Goal: Navigation & Orientation: Find specific page/section

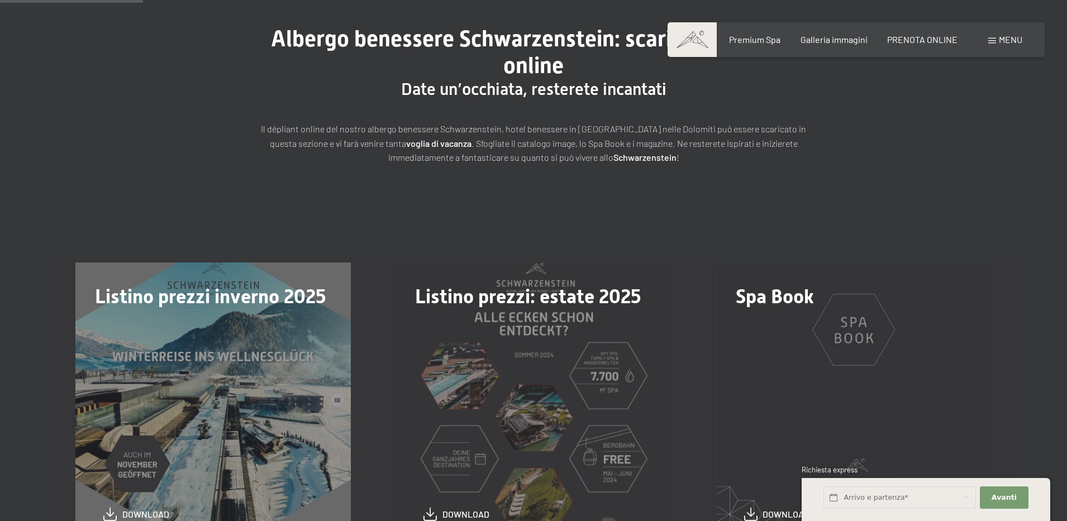
scroll to position [141, 0]
click at [834, 34] on span "Galleria immagini" at bounding box center [834, 37] width 67 height 11
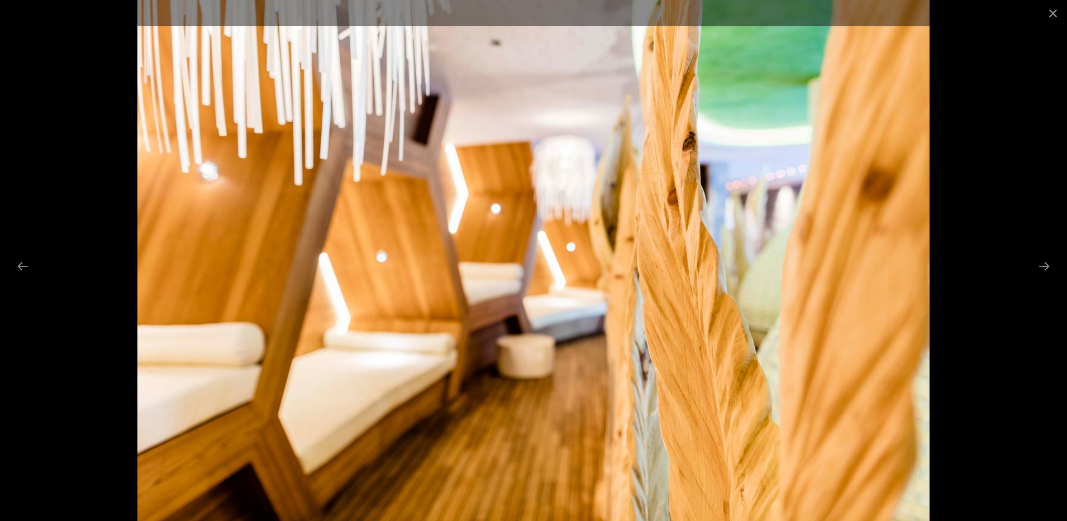
scroll to position [559, 0]
click at [1045, 260] on button "Next slide" at bounding box center [1043, 266] width 23 height 22
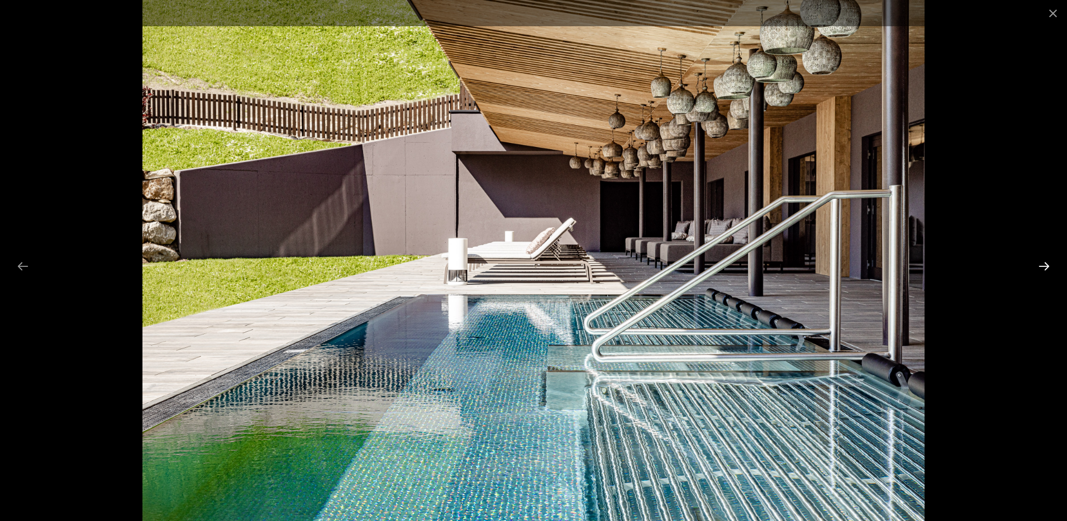
click at [1046, 273] on button "Next slide" at bounding box center [1043, 266] width 23 height 22
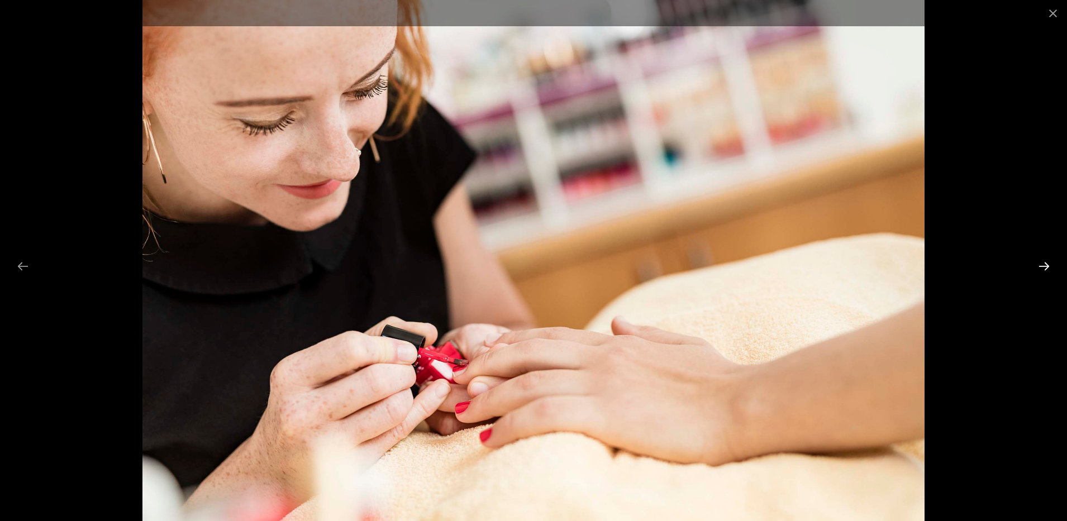
click at [1046, 273] on button "Next slide" at bounding box center [1043, 266] width 23 height 22
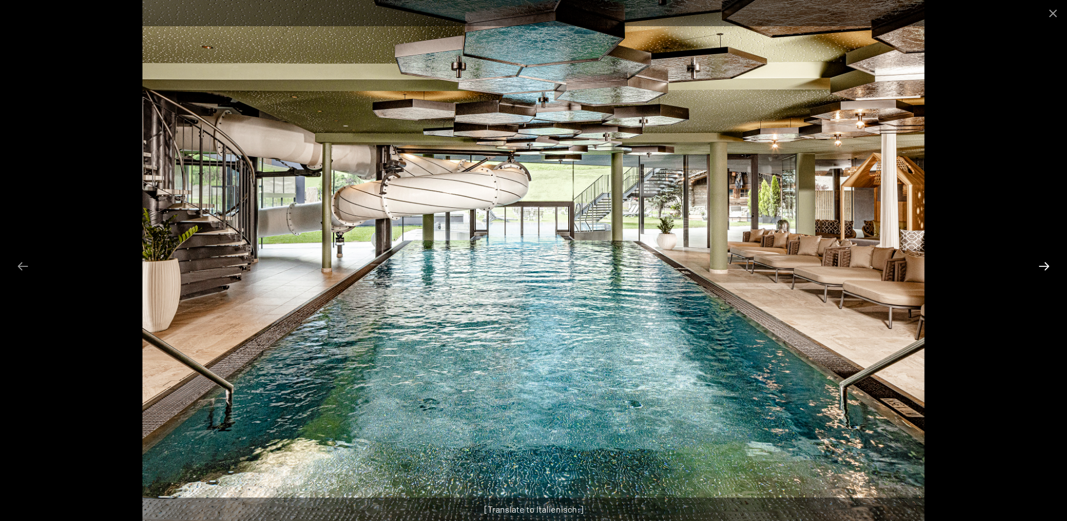
click at [1046, 273] on button "Next slide" at bounding box center [1043, 266] width 23 height 22
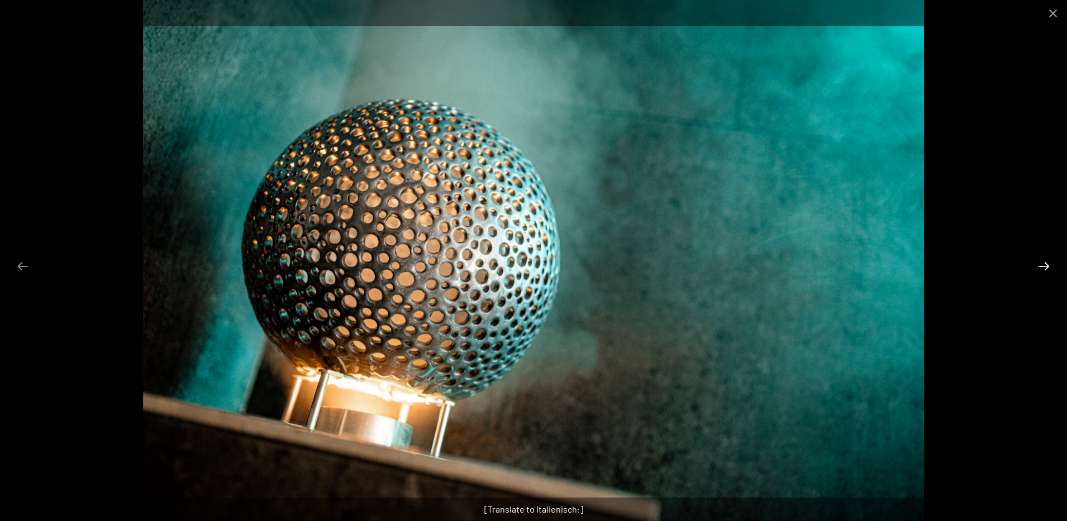
click at [1046, 273] on button "Next slide" at bounding box center [1043, 266] width 23 height 22
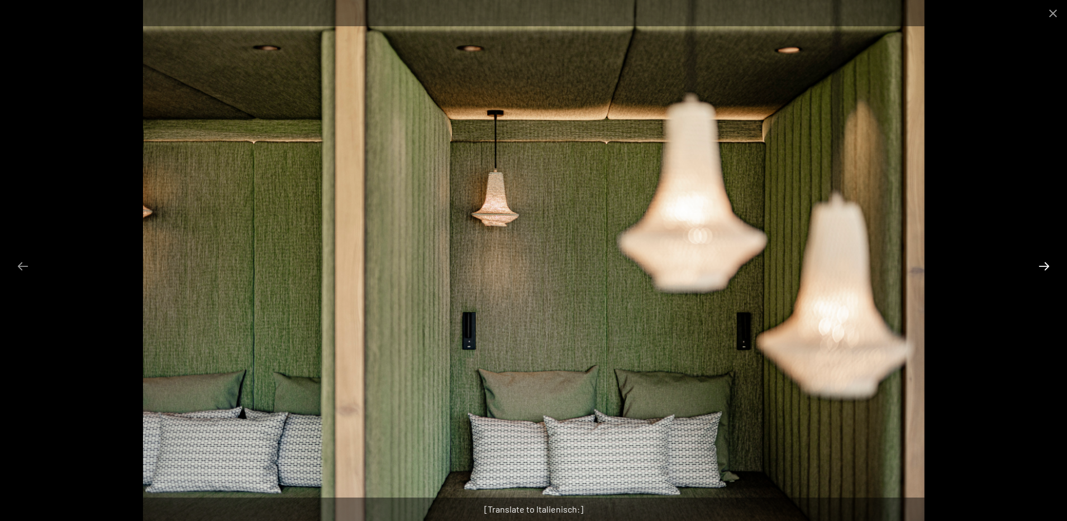
click at [1046, 273] on button "Next slide" at bounding box center [1043, 266] width 23 height 22
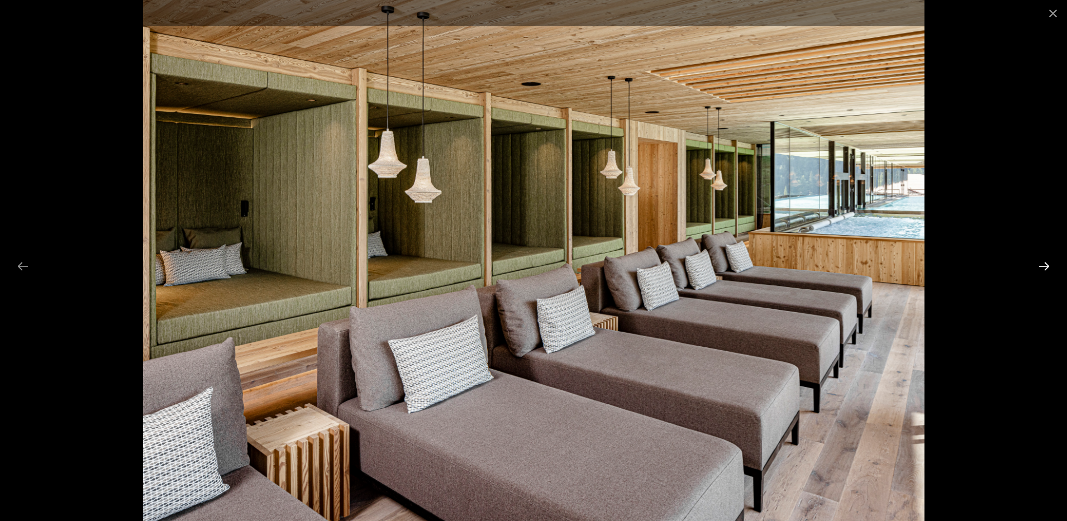
click at [1046, 273] on button "Next slide" at bounding box center [1043, 266] width 23 height 22
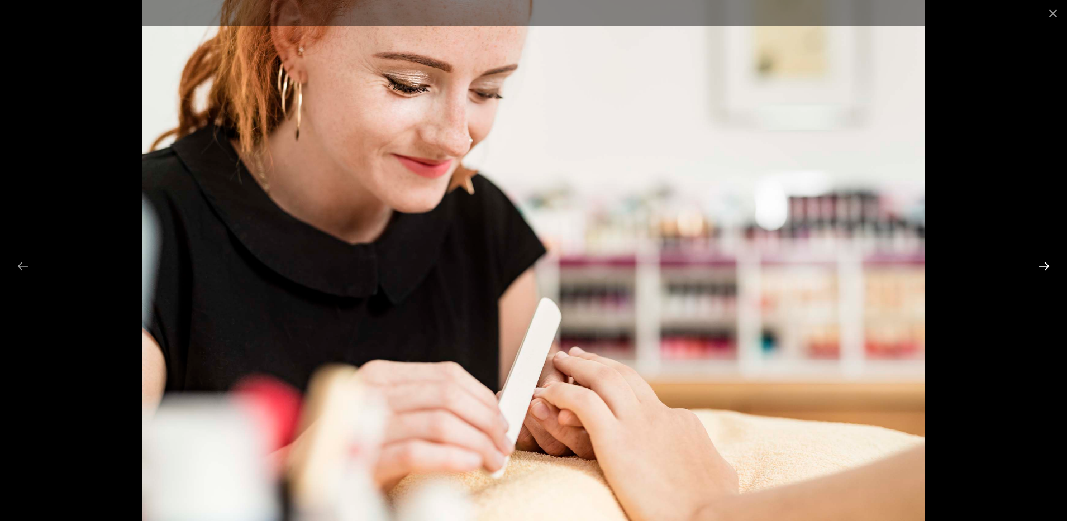
click at [1046, 273] on button "Next slide" at bounding box center [1043, 266] width 23 height 22
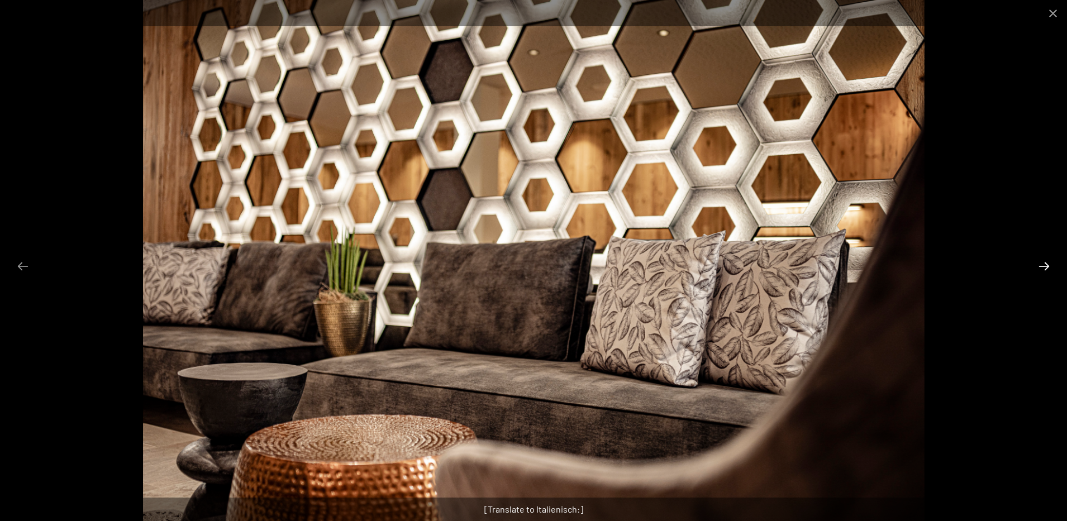
click at [1046, 273] on button "Next slide" at bounding box center [1043, 266] width 23 height 22
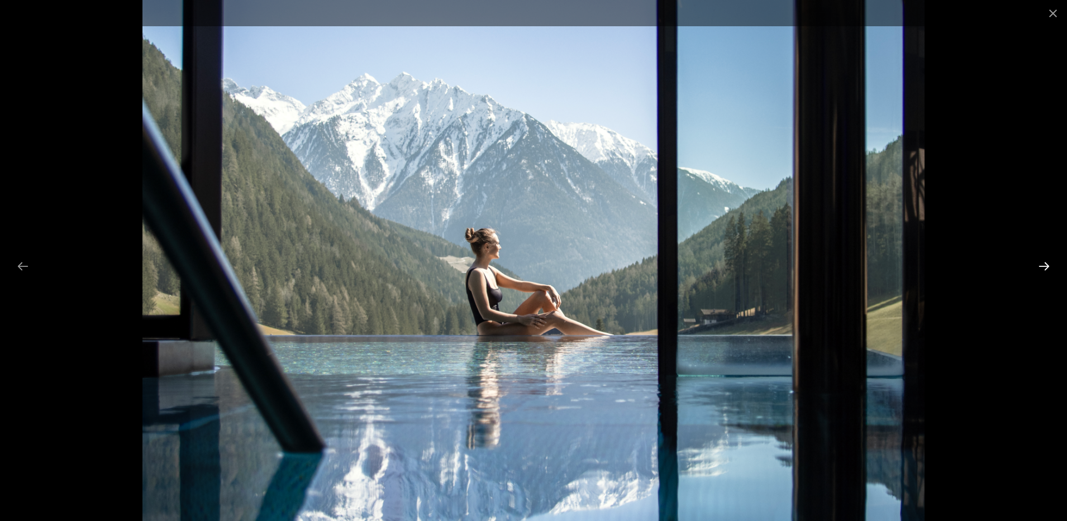
click at [1046, 273] on button "Next slide" at bounding box center [1043, 266] width 23 height 22
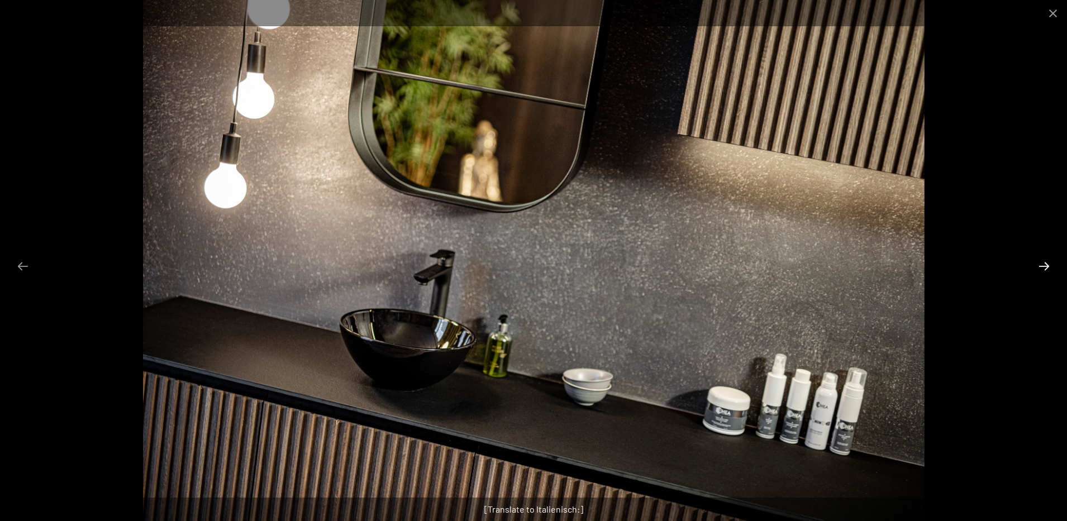
click at [1052, 275] on button "Next slide" at bounding box center [1043, 266] width 23 height 22
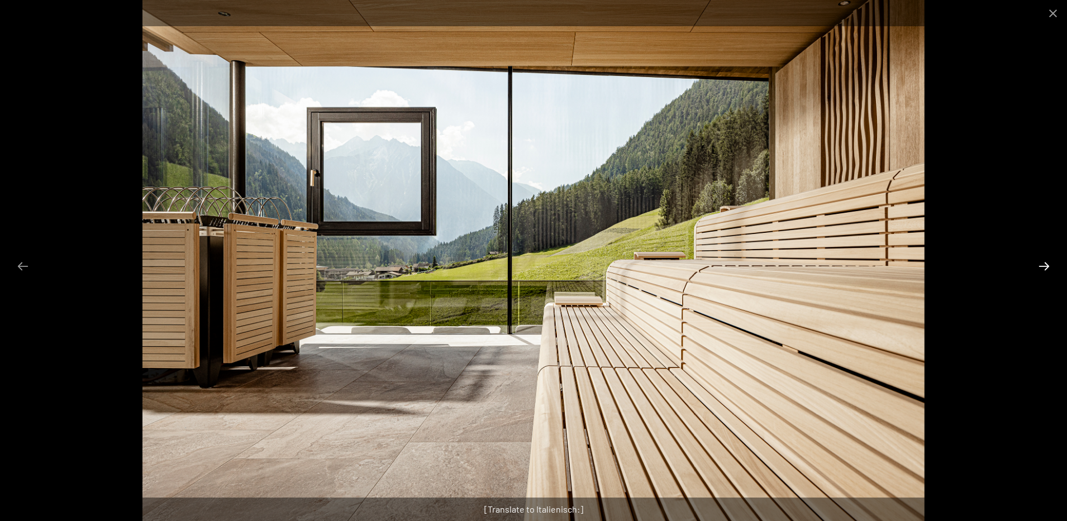
click at [1052, 275] on button "Next slide" at bounding box center [1043, 266] width 23 height 22
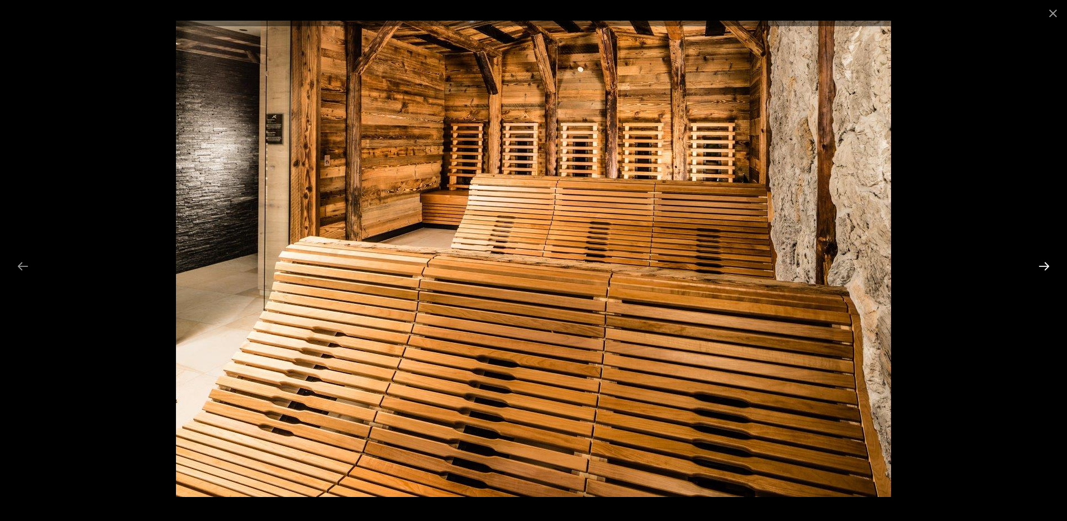
click at [1052, 275] on button "Next slide" at bounding box center [1043, 266] width 23 height 22
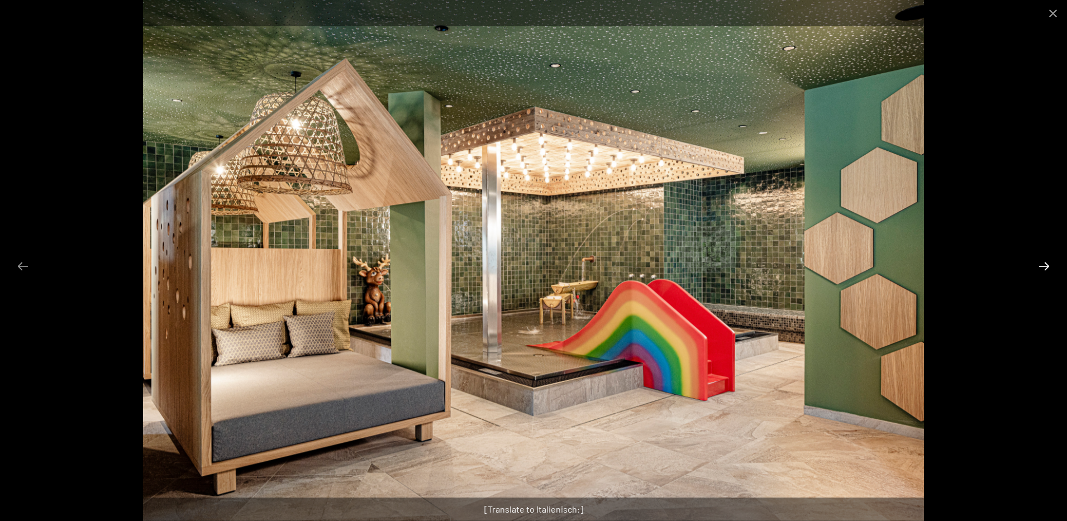
click at [1052, 271] on button "Next slide" at bounding box center [1043, 266] width 23 height 22
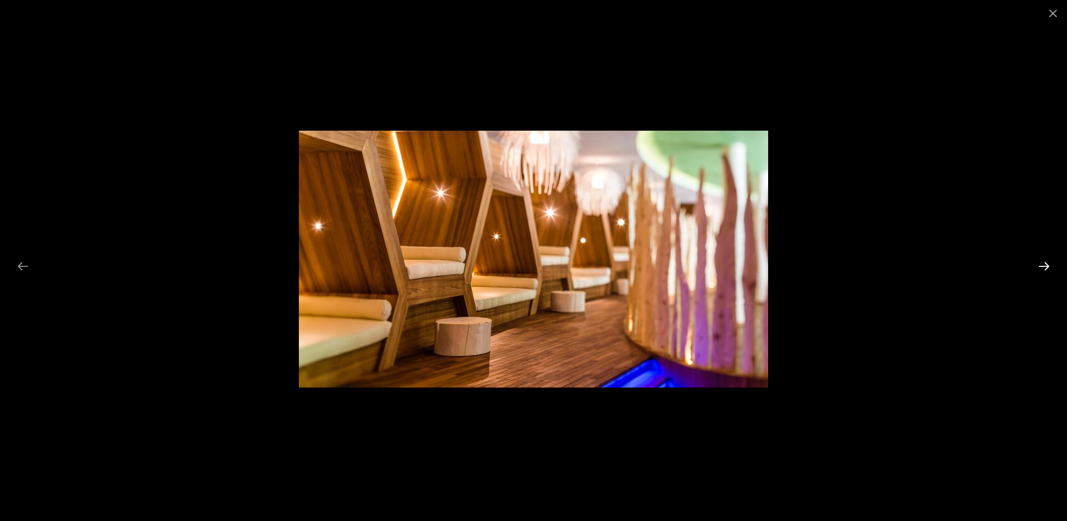
click at [1052, 271] on button "Next slide" at bounding box center [1043, 266] width 23 height 22
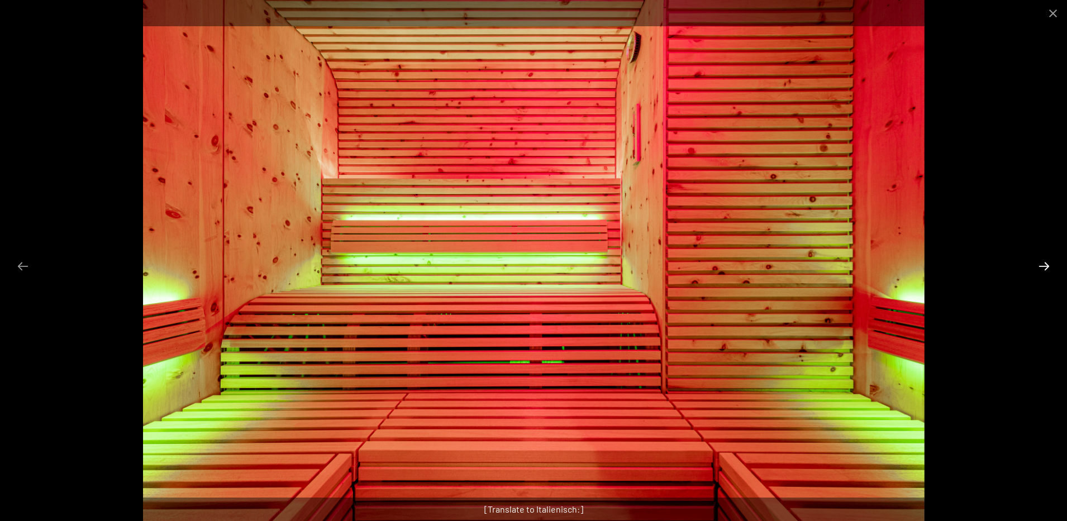
click at [1052, 271] on button "Next slide" at bounding box center [1043, 266] width 23 height 22
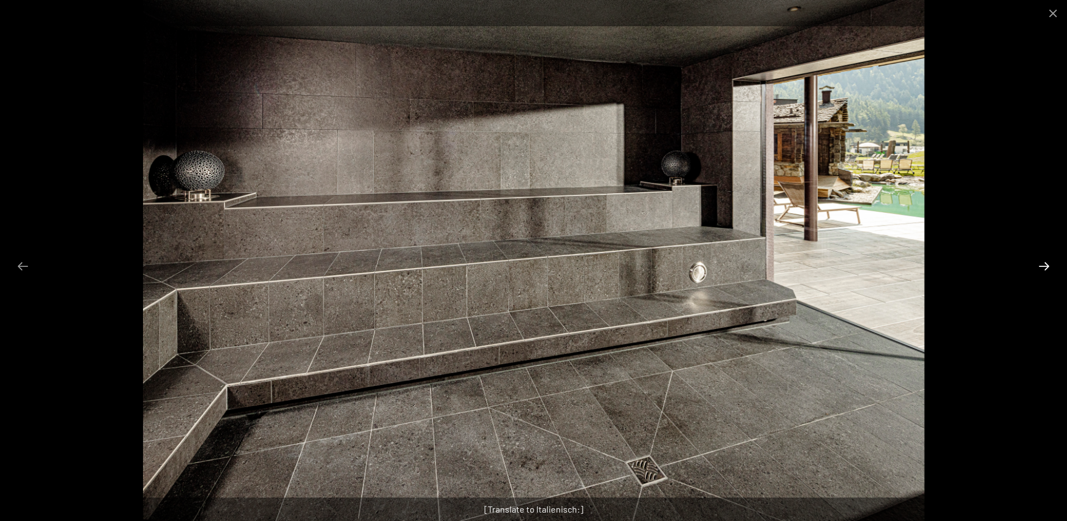
click at [1052, 271] on button "Next slide" at bounding box center [1043, 266] width 23 height 22
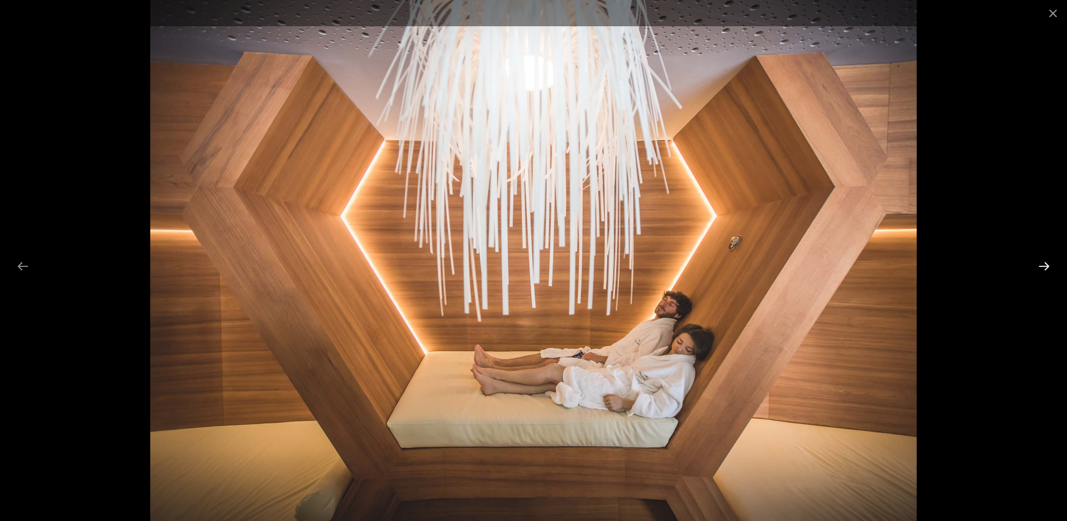
click at [1052, 271] on button "Next slide" at bounding box center [1043, 266] width 23 height 22
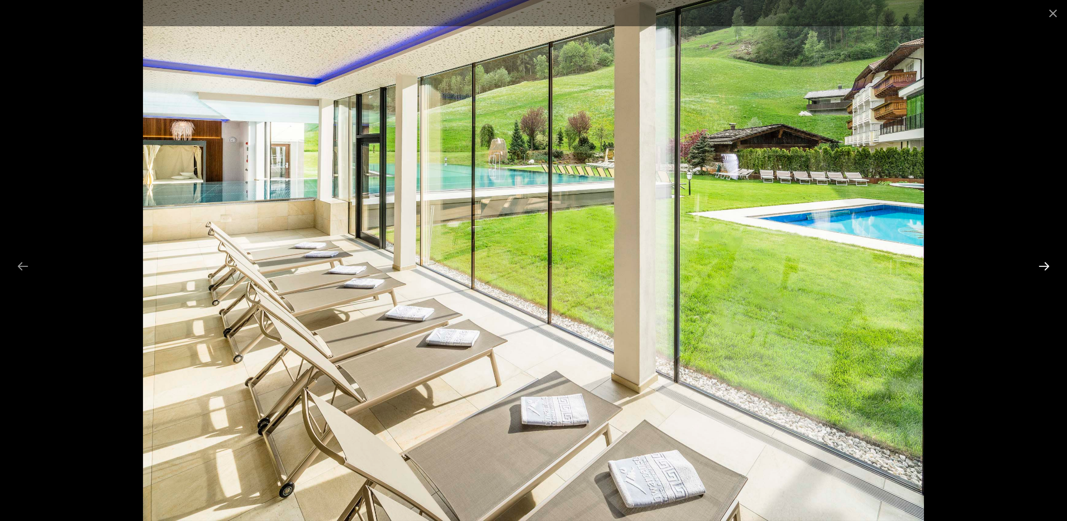
click at [1052, 271] on button "Next slide" at bounding box center [1043, 266] width 23 height 22
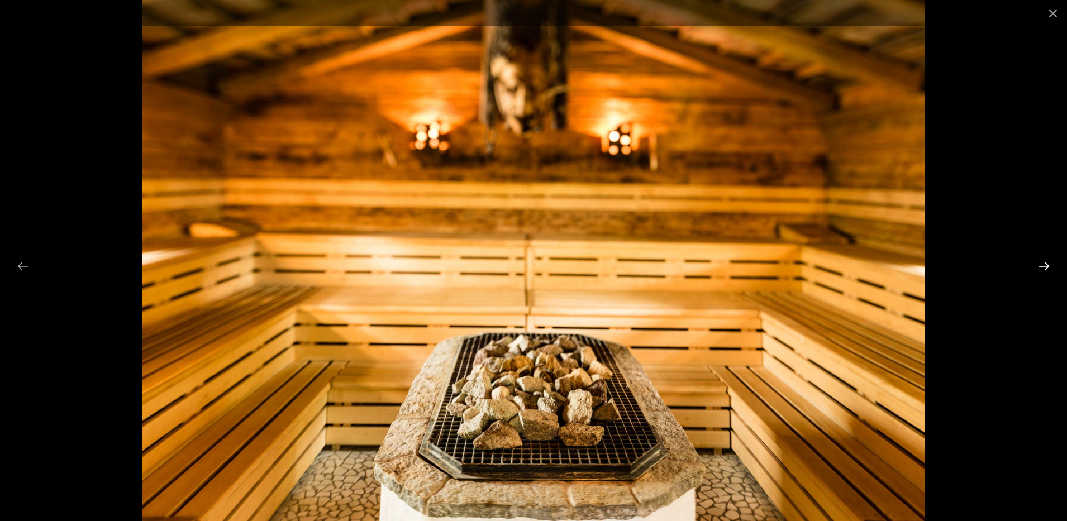
click at [1052, 271] on button "Next slide" at bounding box center [1043, 266] width 23 height 22
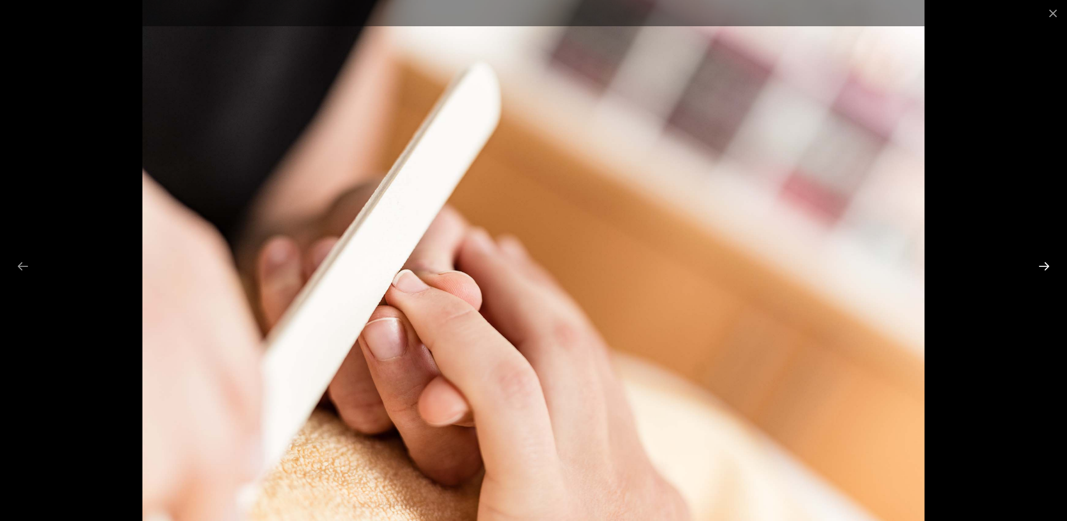
click at [1052, 271] on button "Next slide" at bounding box center [1043, 266] width 23 height 22
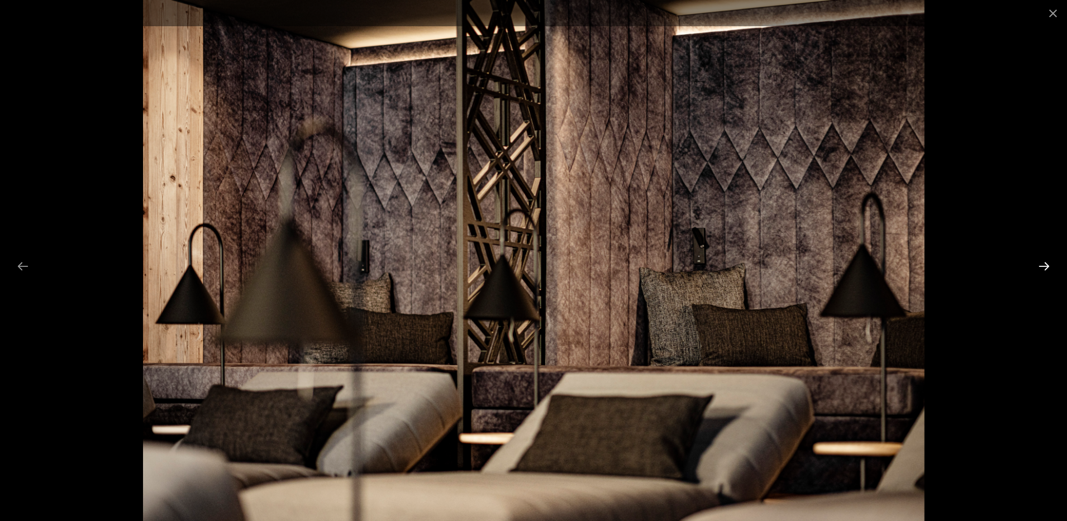
click at [1052, 271] on button "Next slide" at bounding box center [1043, 266] width 23 height 22
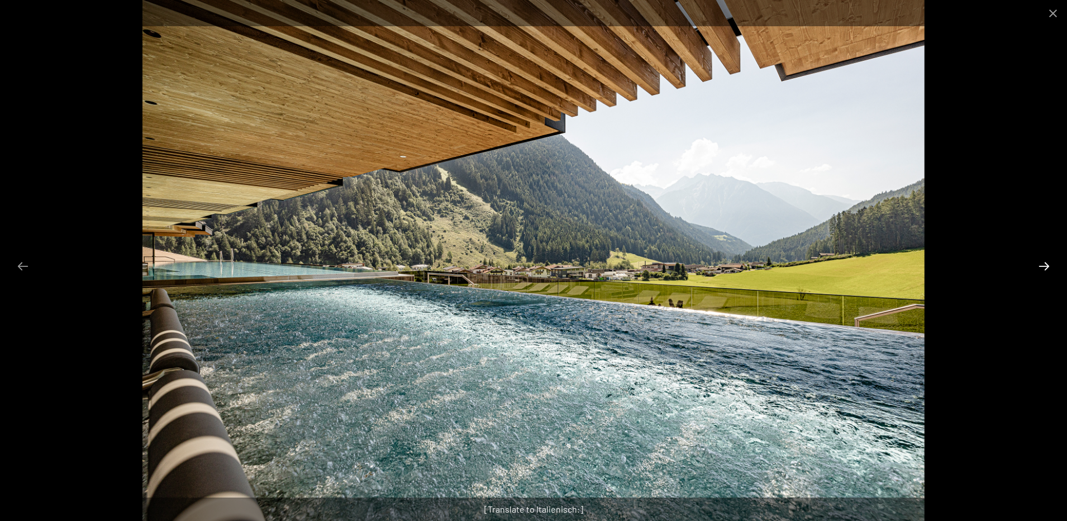
click at [1052, 270] on button "Next slide" at bounding box center [1043, 266] width 23 height 22
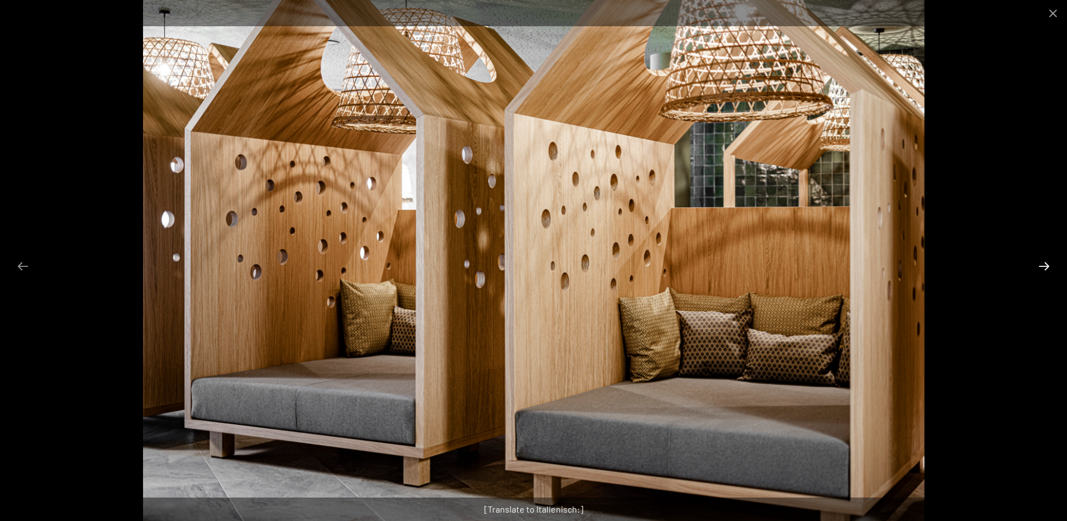
click at [1052, 270] on button "Next slide" at bounding box center [1043, 266] width 23 height 22
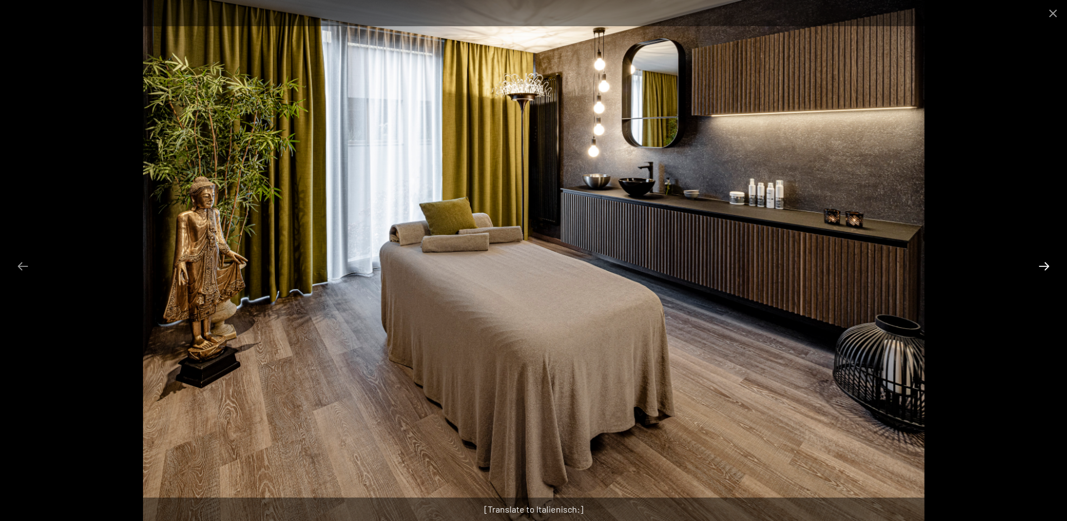
click at [1052, 270] on button "Next slide" at bounding box center [1043, 266] width 23 height 22
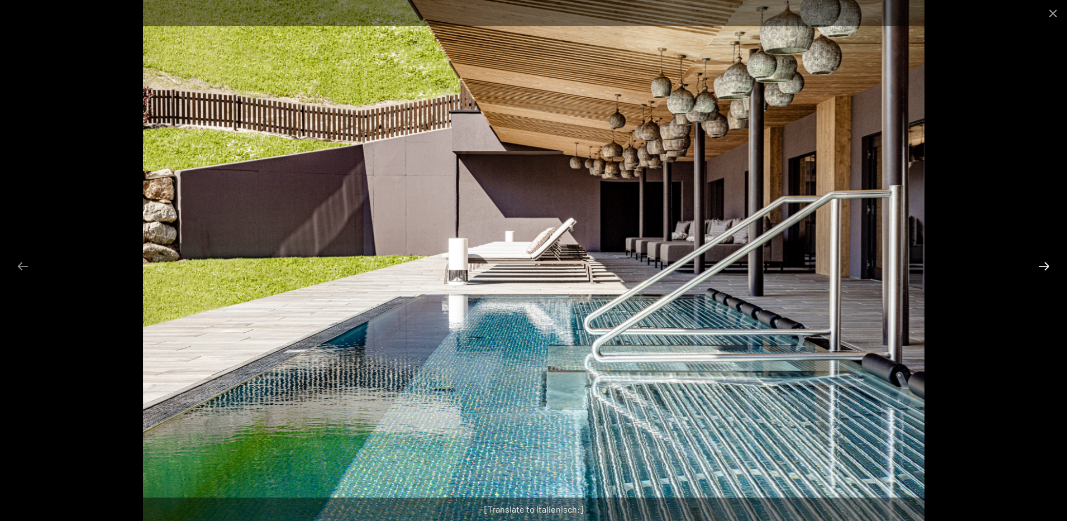
click at [1052, 270] on button "Next slide" at bounding box center [1043, 266] width 23 height 22
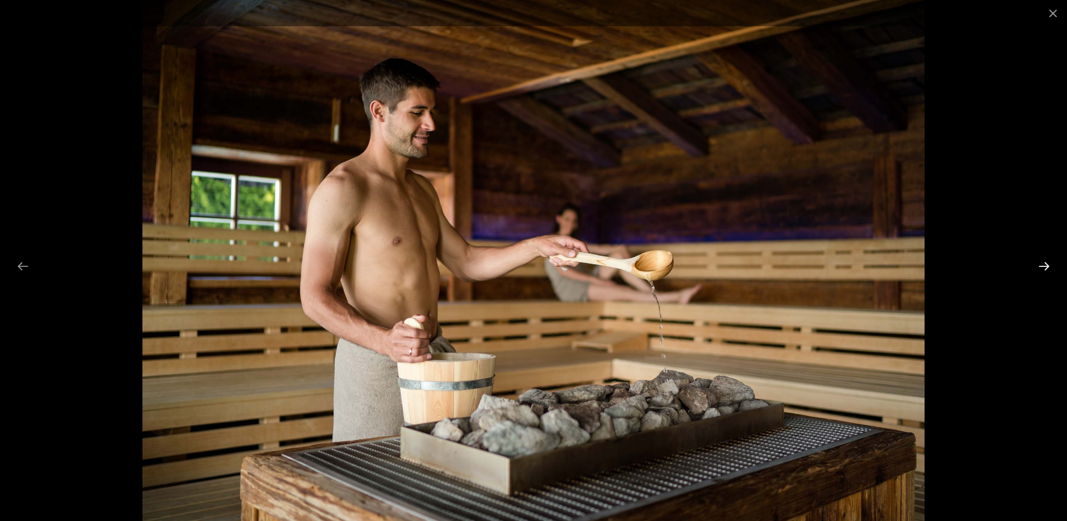
click at [1045, 263] on button "Next slide" at bounding box center [1043, 266] width 23 height 22
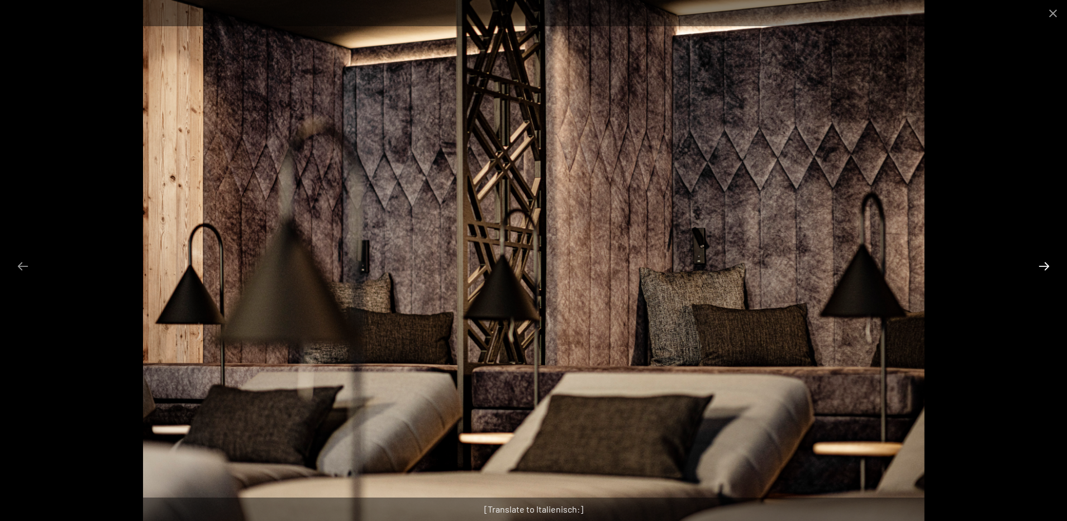
click at [1045, 263] on button "Next slide" at bounding box center [1043, 266] width 23 height 22
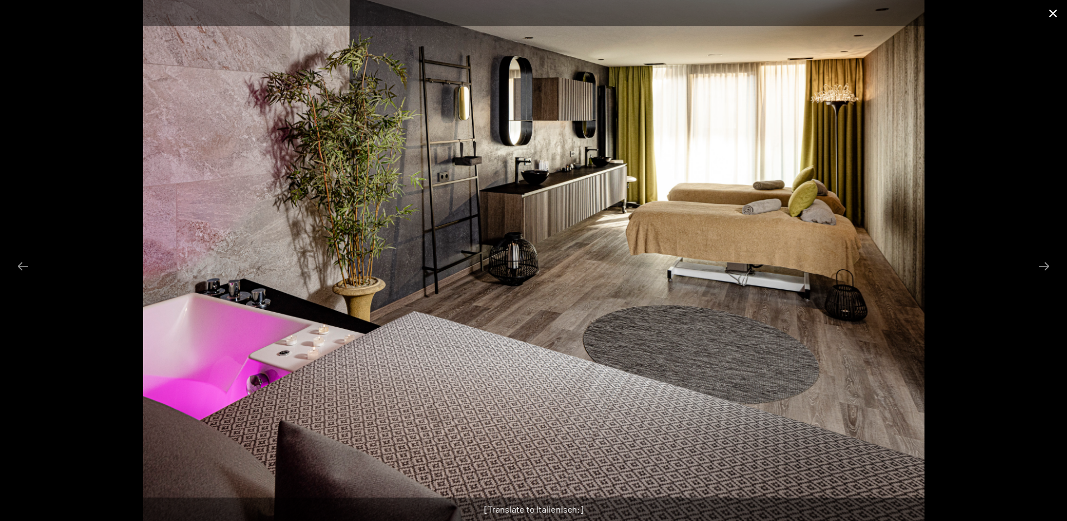
click at [1049, 12] on button "Close gallery" at bounding box center [1053, 13] width 28 height 26
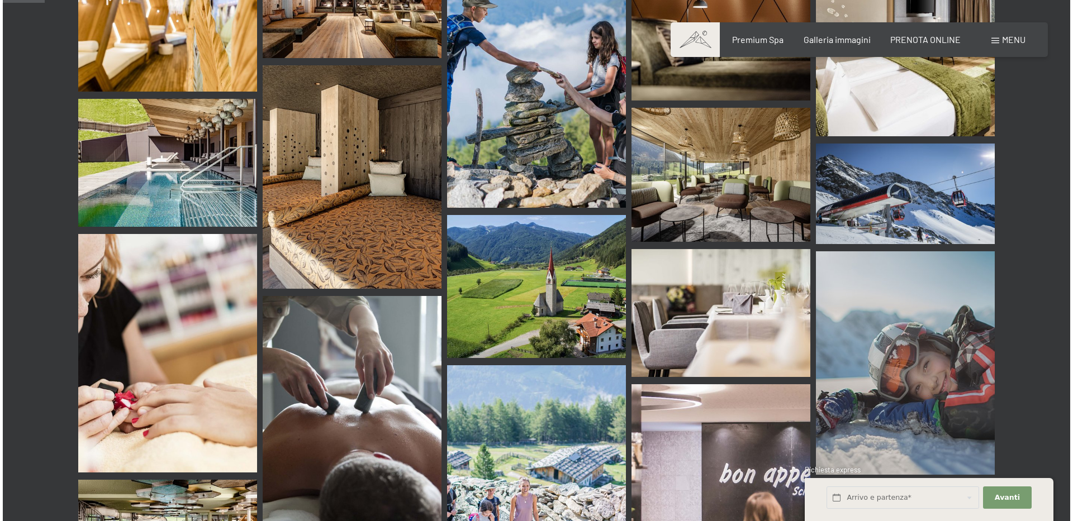
scroll to position [0, 0]
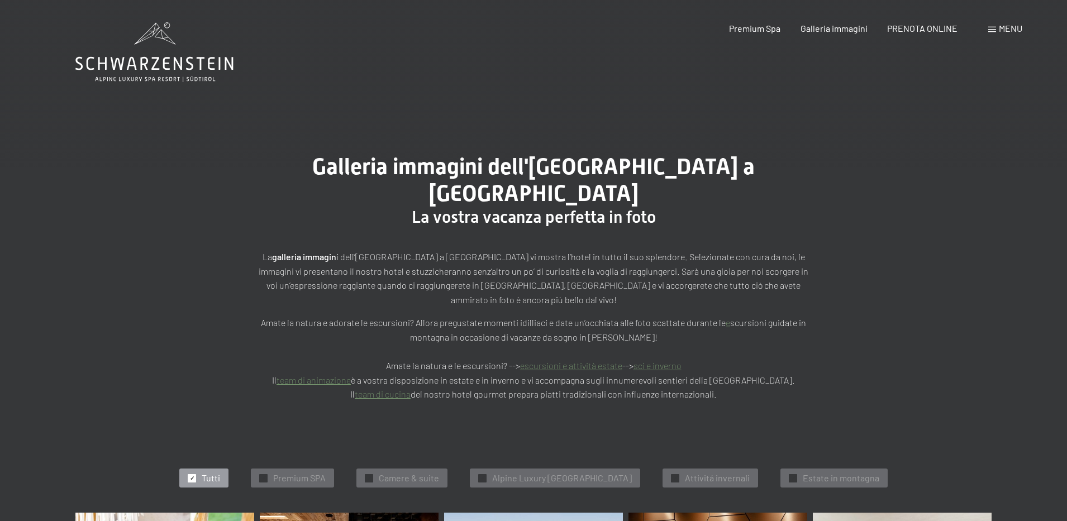
click at [999, 28] on span "Menu" at bounding box center [1010, 28] width 23 height 11
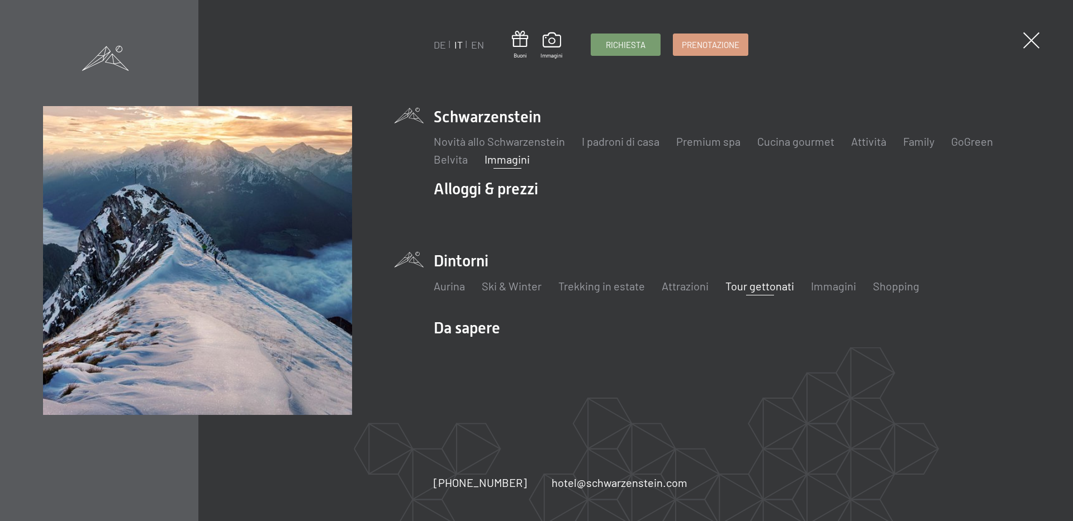
click at [769, 285] on link "Tour gettonati" at bounding box center [759, 285] width 69 height 13
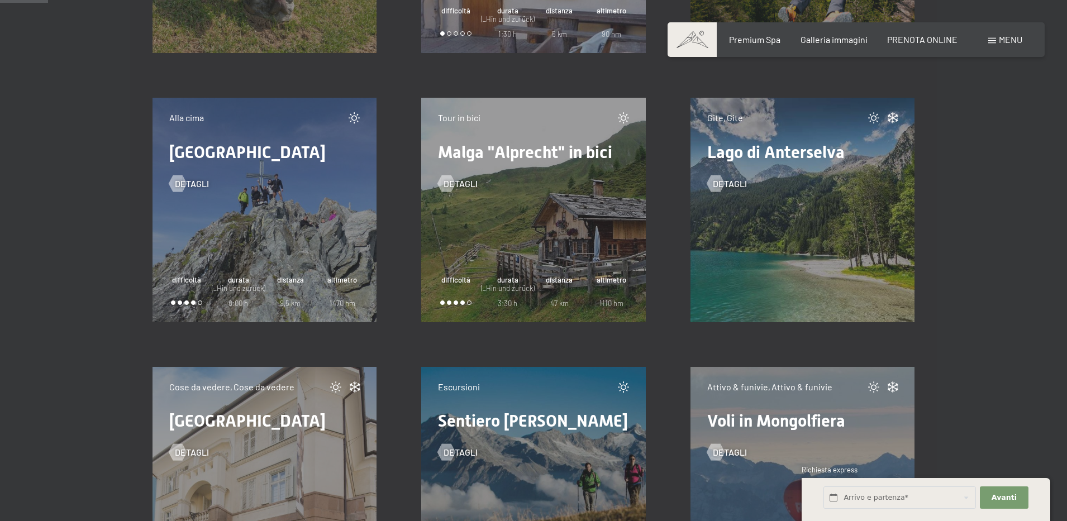
scroll to position [950, 0]
